Goal: Task Accomplishment & Management: Use online tool/utility

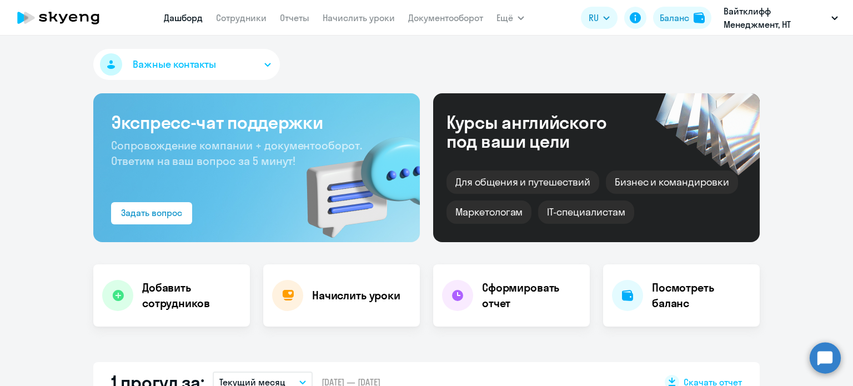
select select "30"
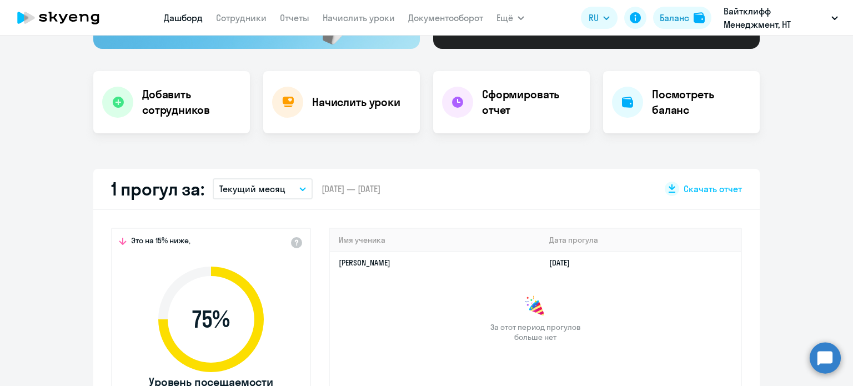
scroll to position [191, 0]
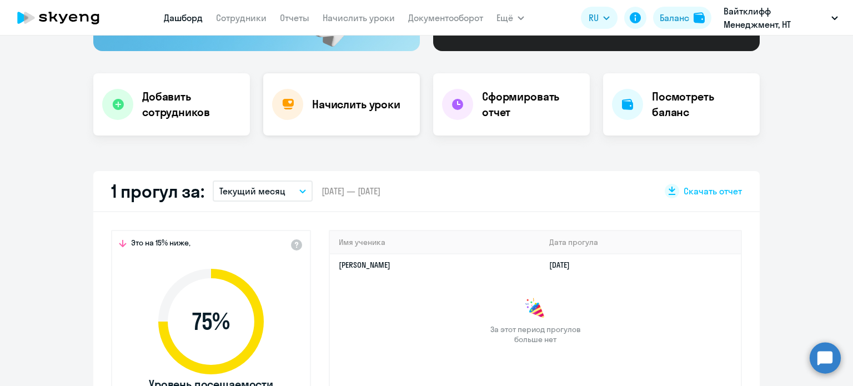
click at [351, 105] on h4 "Начислить уроки" at bounding box center [356, 105] width 88 height 16
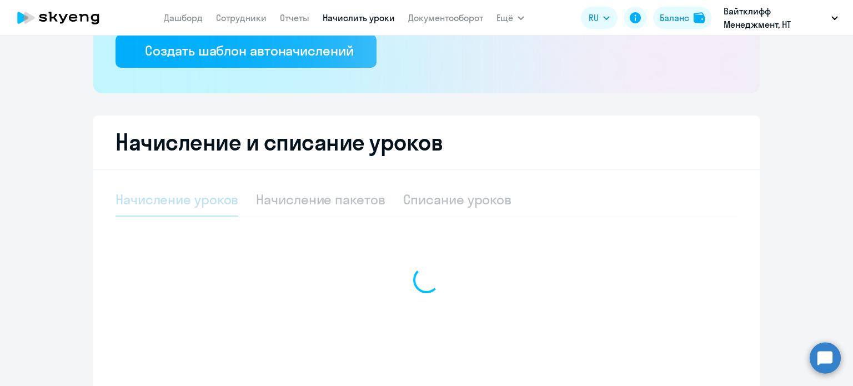
select select "10"
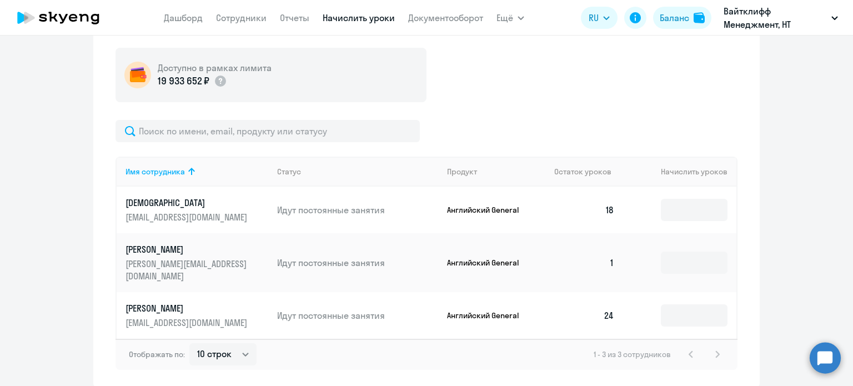
scroll to position [435, 0]
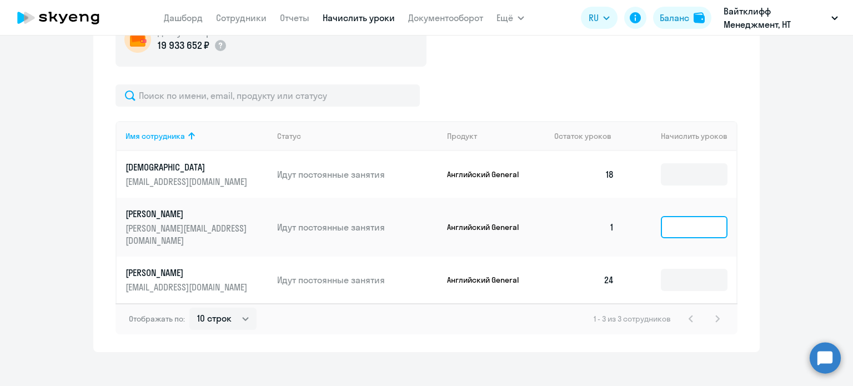
click at [691, 237] on input at bounding box center [694, 227] width 67 height 22
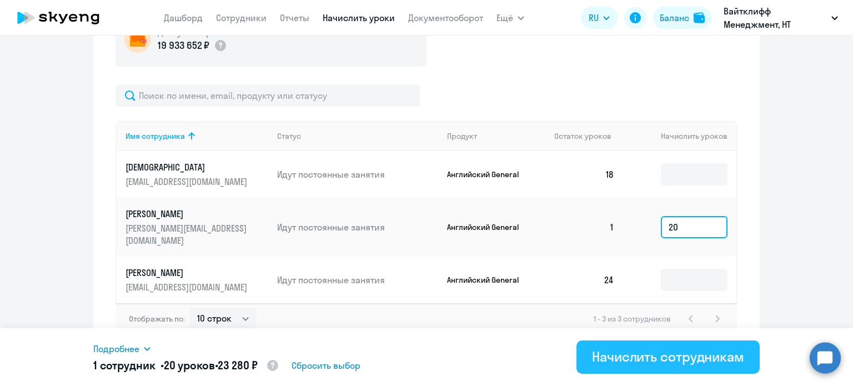
type input "20"
click at [624, 359] on div "Начислить сотрудникам" at bounding box center [668, 357] width 152 height 18
